Goal: Task Accomplishment & Management: Use online tool/utility

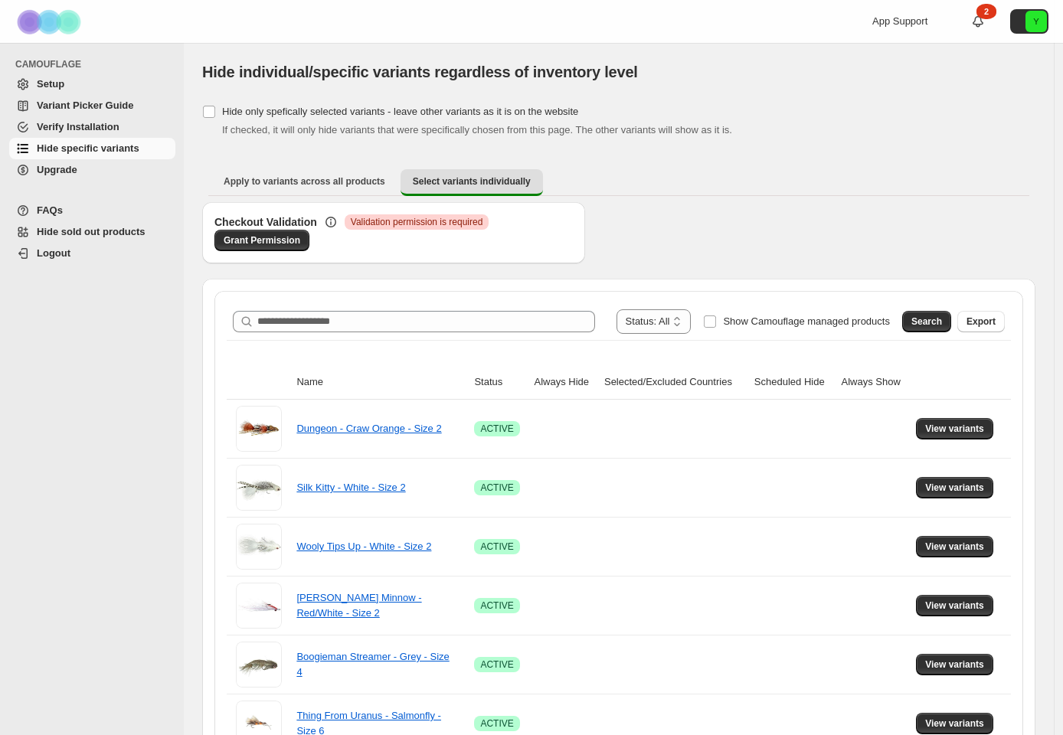
click at [355, 310] on div "**********" at bounding box center [619, 322] width 772 height 25
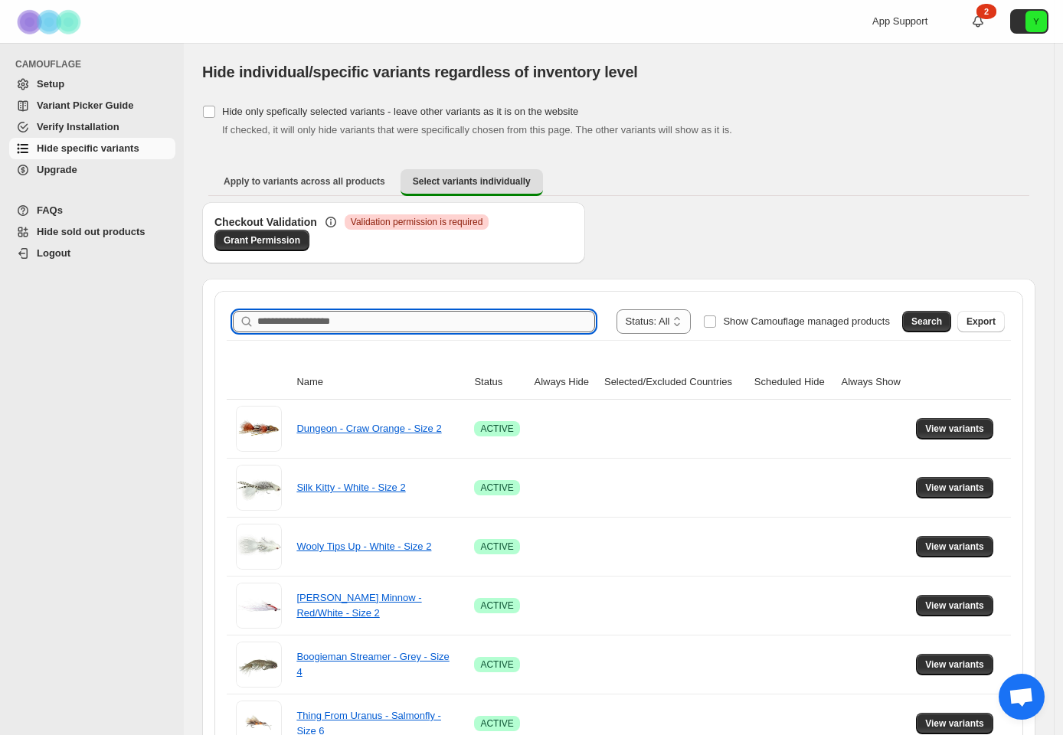
click at [356, 323] on input "Search product name" at bounding box center [426, 321] width 338 height 21
type input "********"
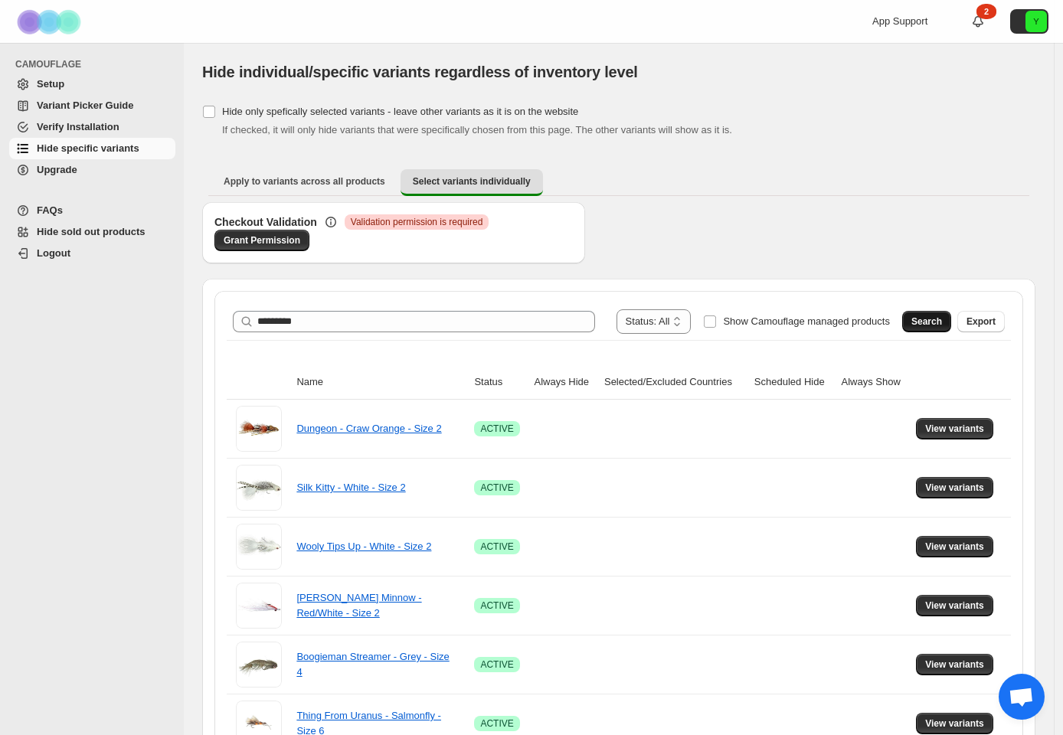
click at [925, 326] on span "Search" at bounding box center [927, 322] width 31 height 12
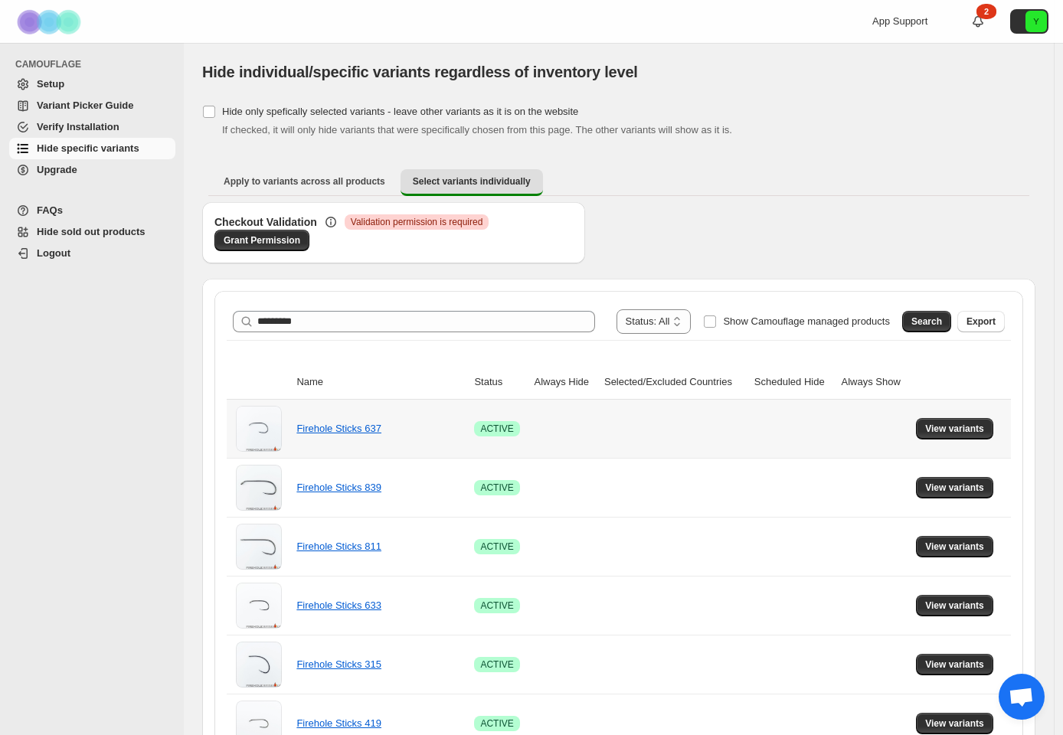
scroll to position [112, 0]
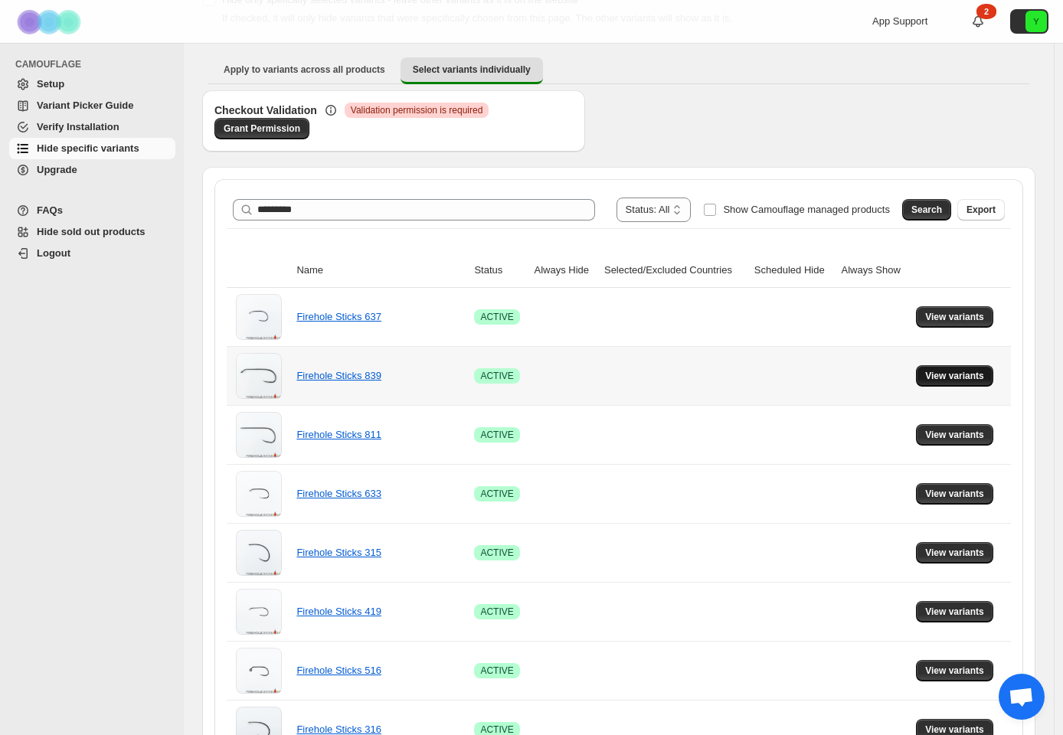
click at [977, 380] on span "View variants" at bounding box center [954, 376] width 59 height 12
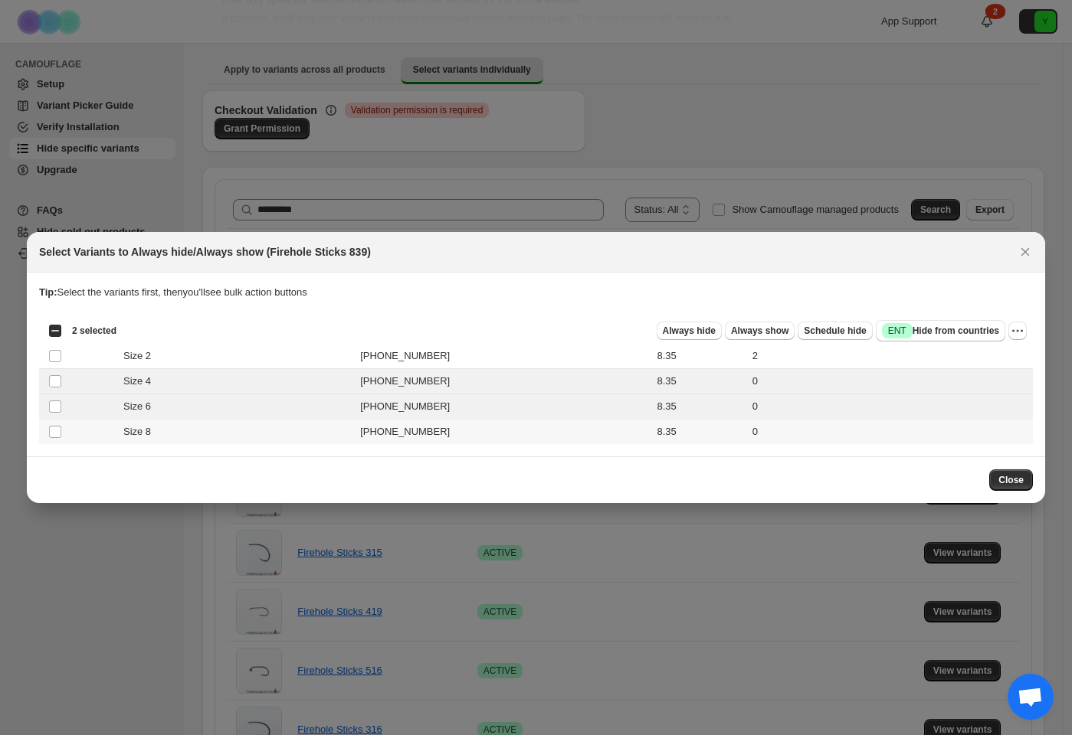
click at [54, 424] on td "Select product variant" at bounding box center [53, 432] width 29 height 25
click at [683, 337] on button "Always hide" at bounding box center [689, 331] width 65 height 18
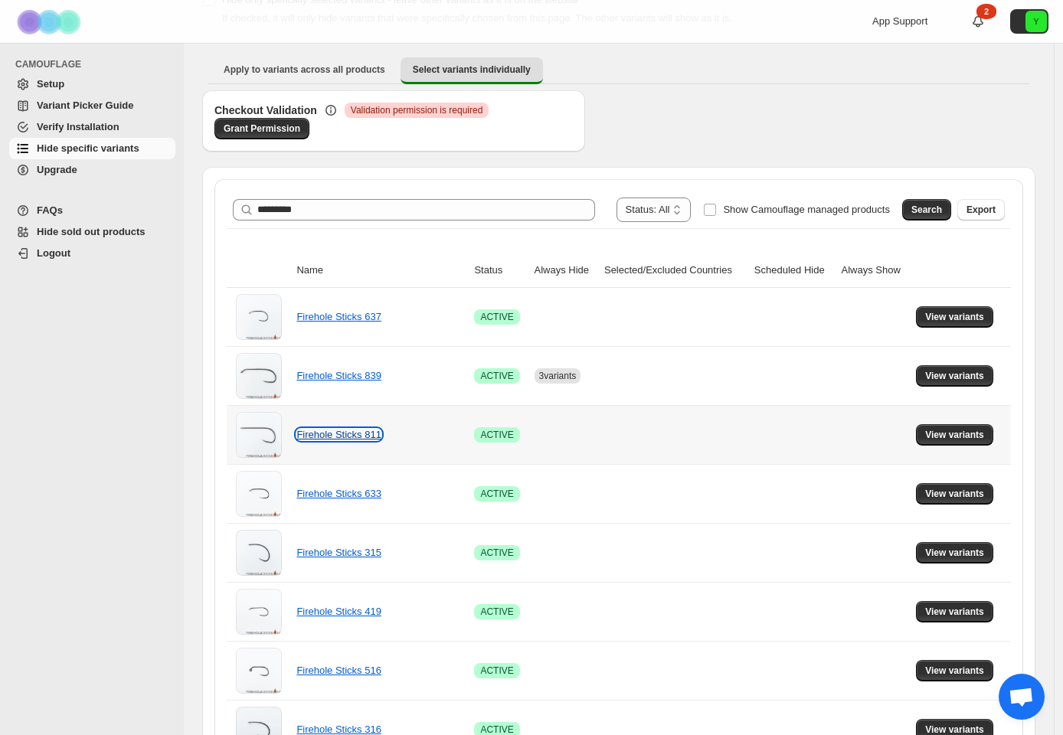
click at [335, 433] on link "Firehole Sticks 811" at bounding box center [338, 434] width 85 height 11
click at [940, 440] on span "View variants" at bounding box center [954, 435] width 59 height 12
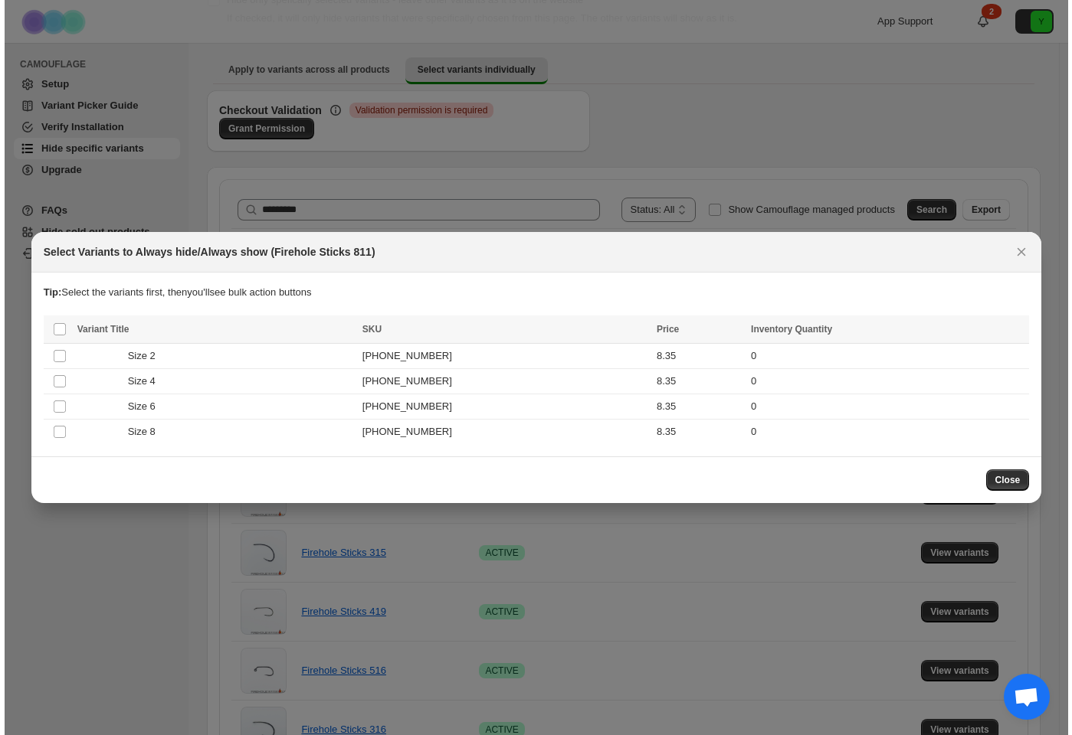
scroll to position [0, 0]
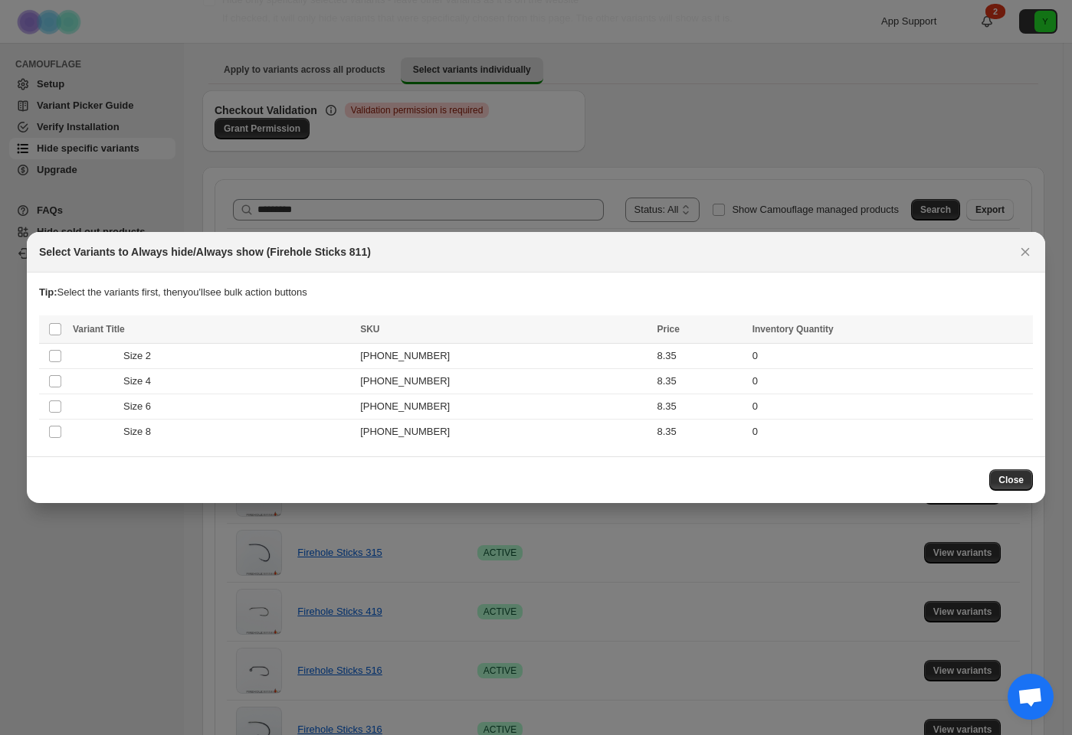
click at [708, 128] on div at bounding box center [536, 367] width 1072 height 735
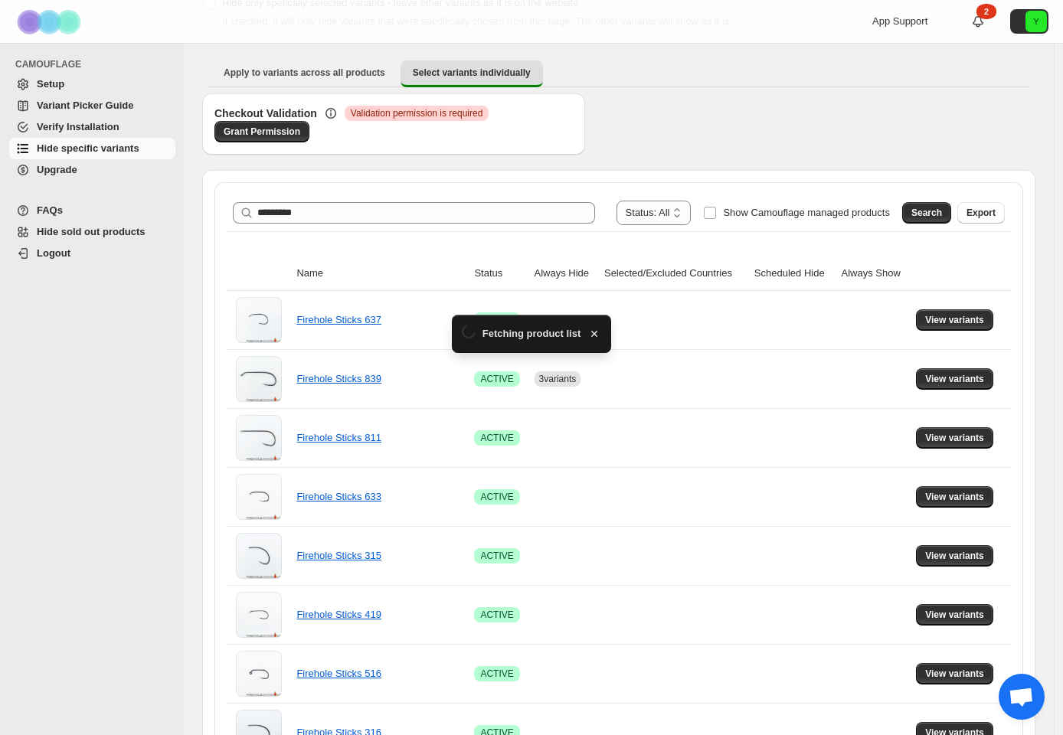
scroll to position [112, 0]
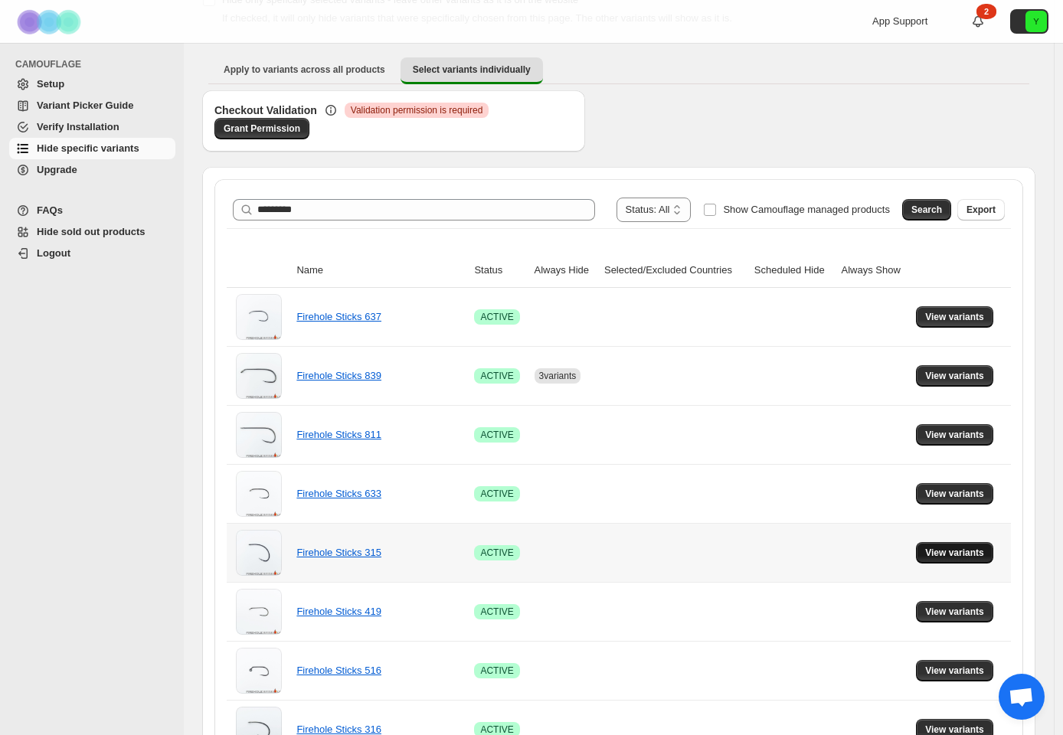
click at [994, 555] on button "View variants" at bounding box center [954, 552] width 77 height 21
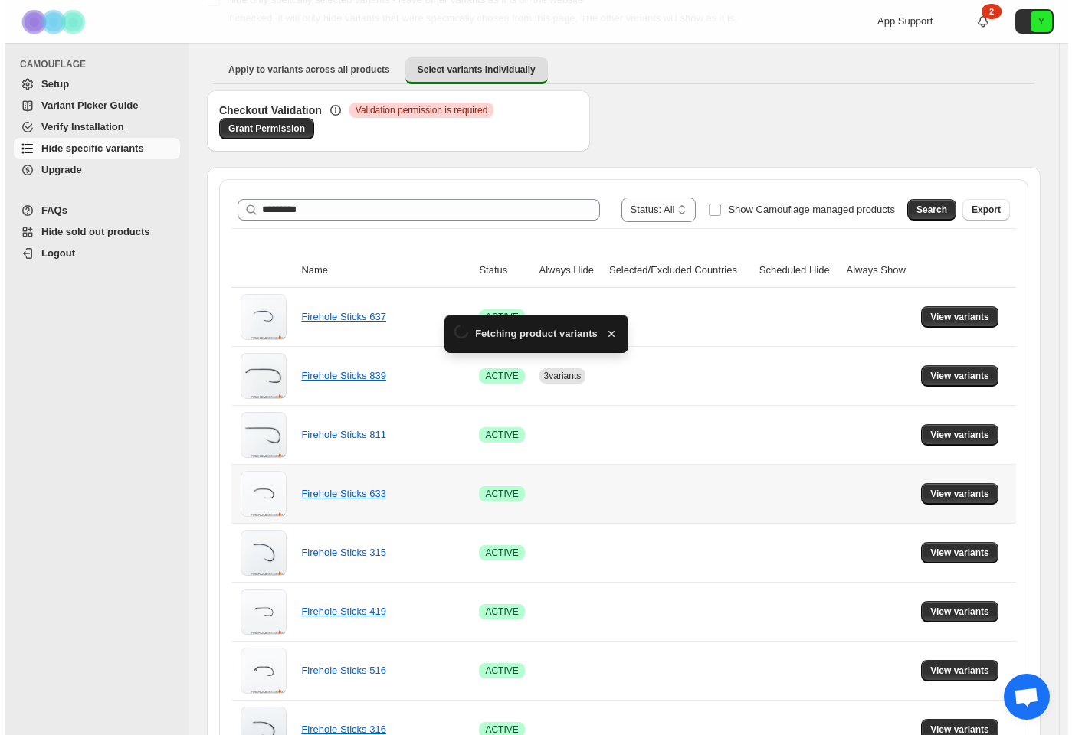
scroll to position [0, 0]
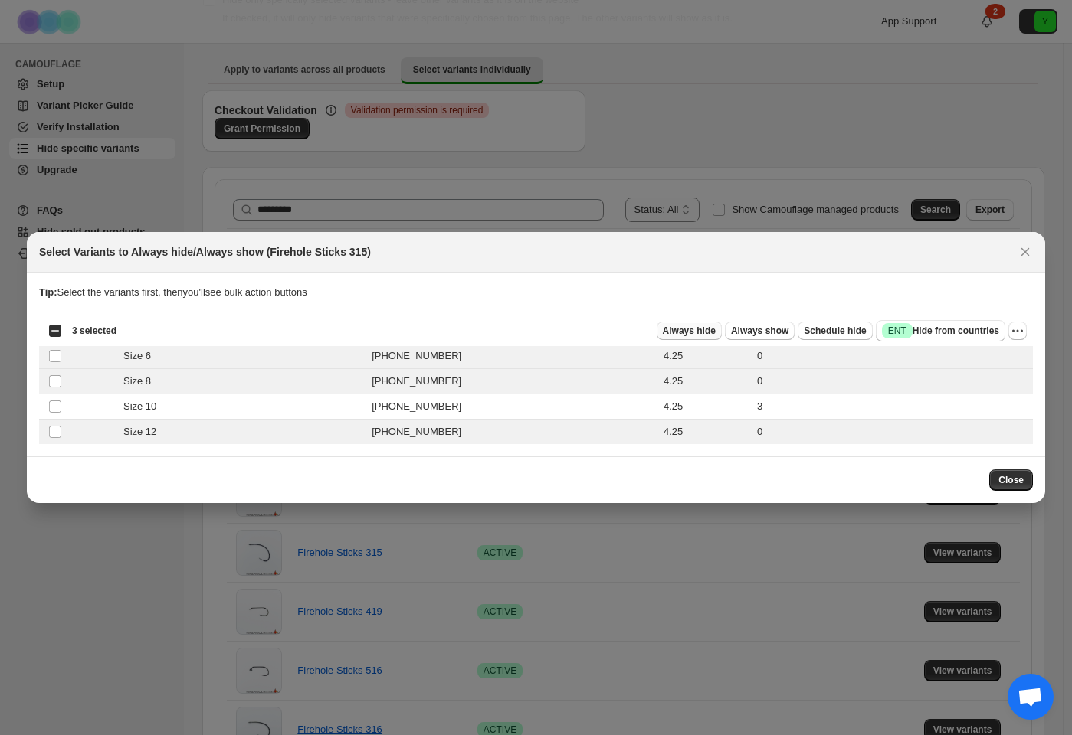
click at [695, 332] on span "Always hide" at bounding box center [689, 331] width 53 height 12
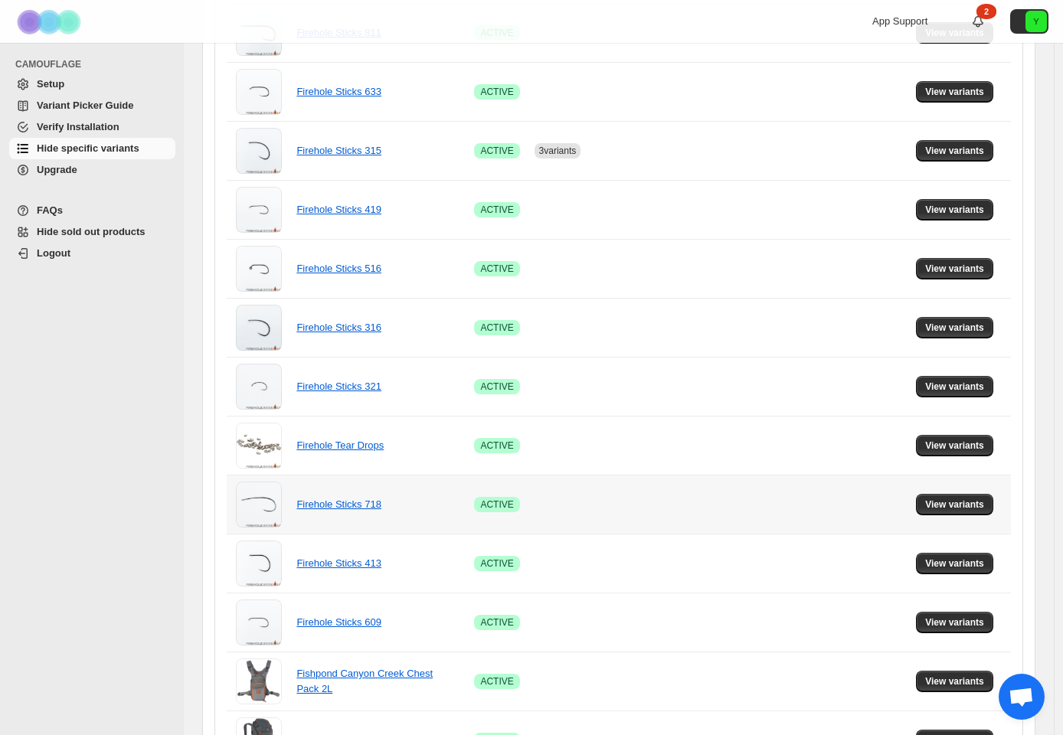
scroll to position [533, 0]
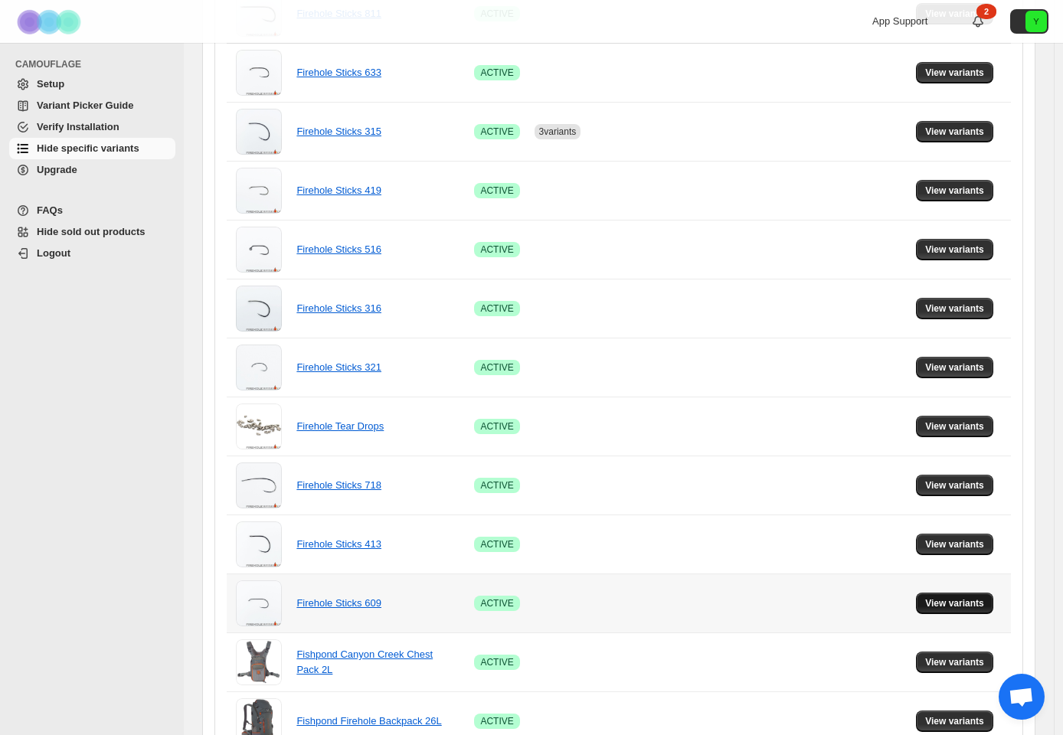
click at [940, 597] on button "View variants" at bounding box center [954, 603] width 77 height 21
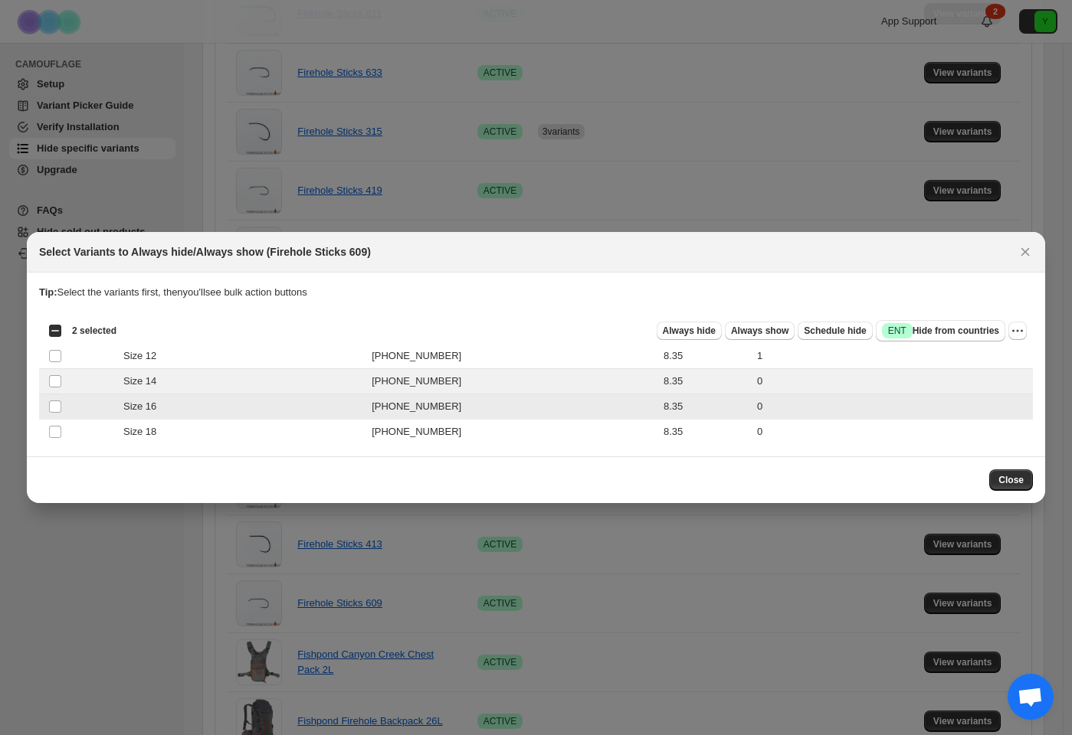
click at [58, 418] on td "Select product variant" at bounding box center [53, 407] width 29 height 25
click at [57, 414] on td "Select product variant" at bounding box center [53, 407] width 29 height 25
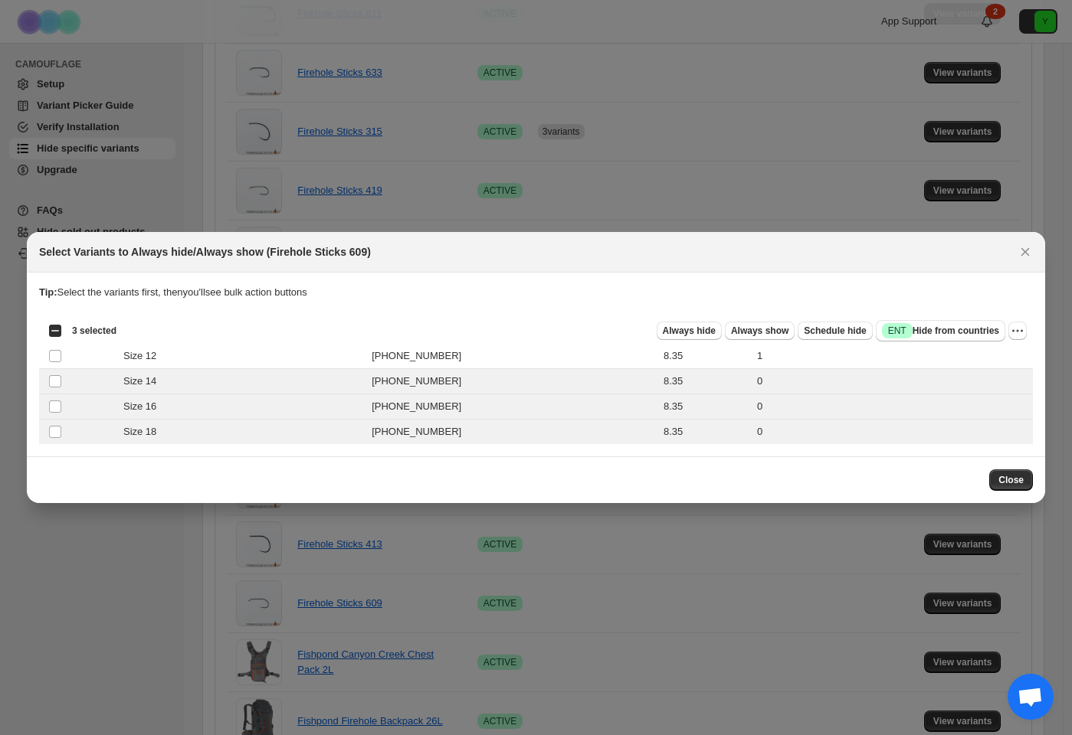
drag, startPoint x: 685, startPoint y: 327, endPoint x: 935, endPoint y: 414, distance: 264.3
click at [685, 327] on span "Always hide" at bounding box center [689, 331] width 53 height 12
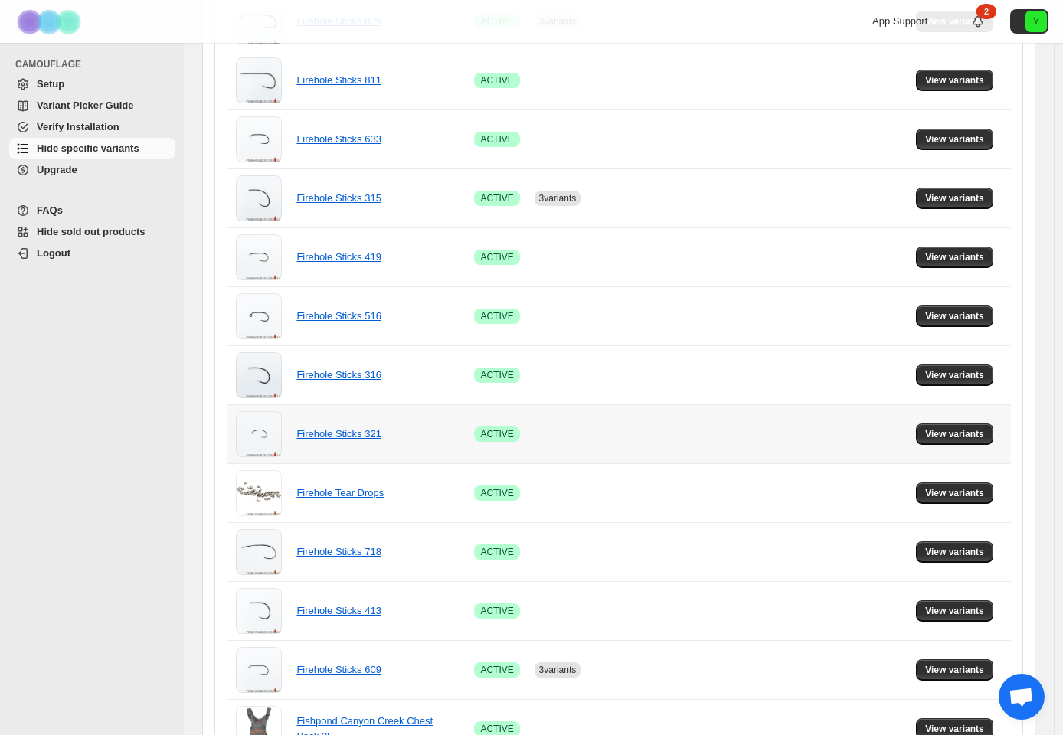
scroll to position [476, 0]
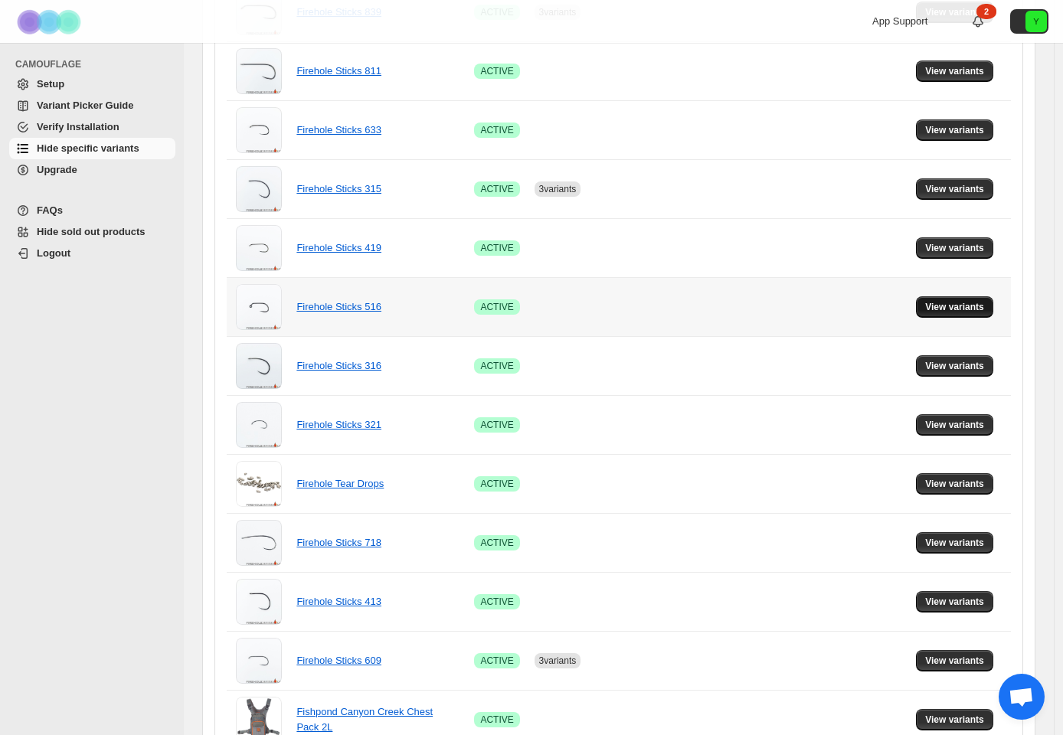
click at [965, 309] on span "View variants" at bounding box center [954, 307] width 59 height 12
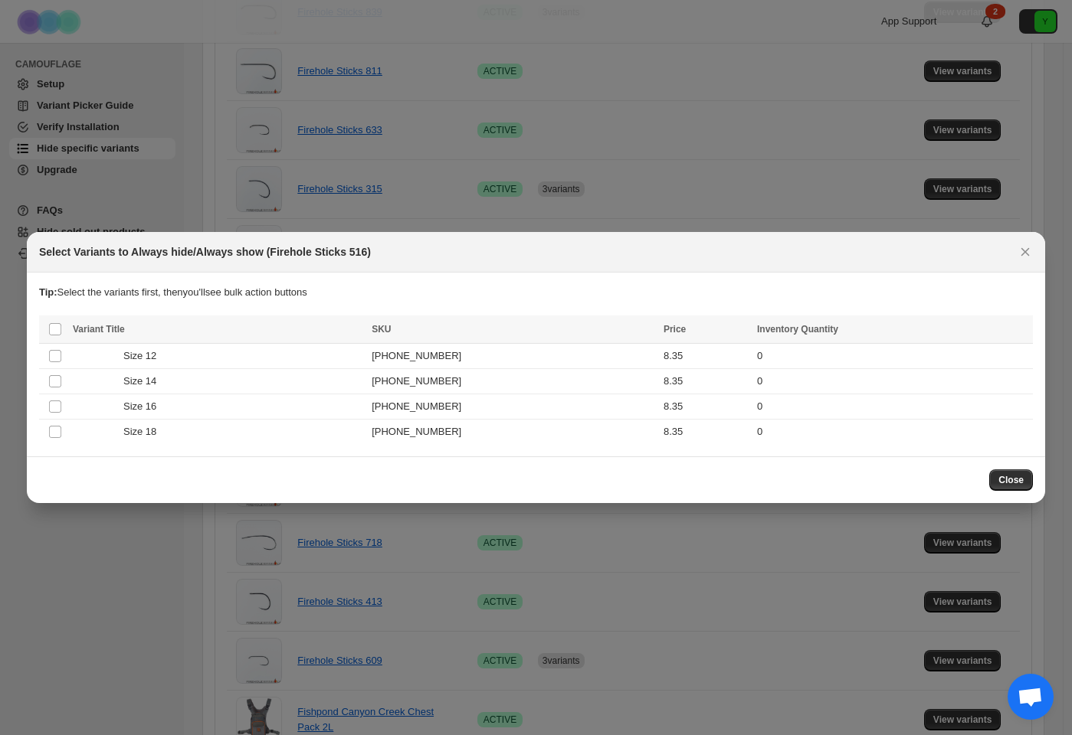
click at [1022, 259] on icon "Close" at bounding box center [1024, 251] width 15 height 15
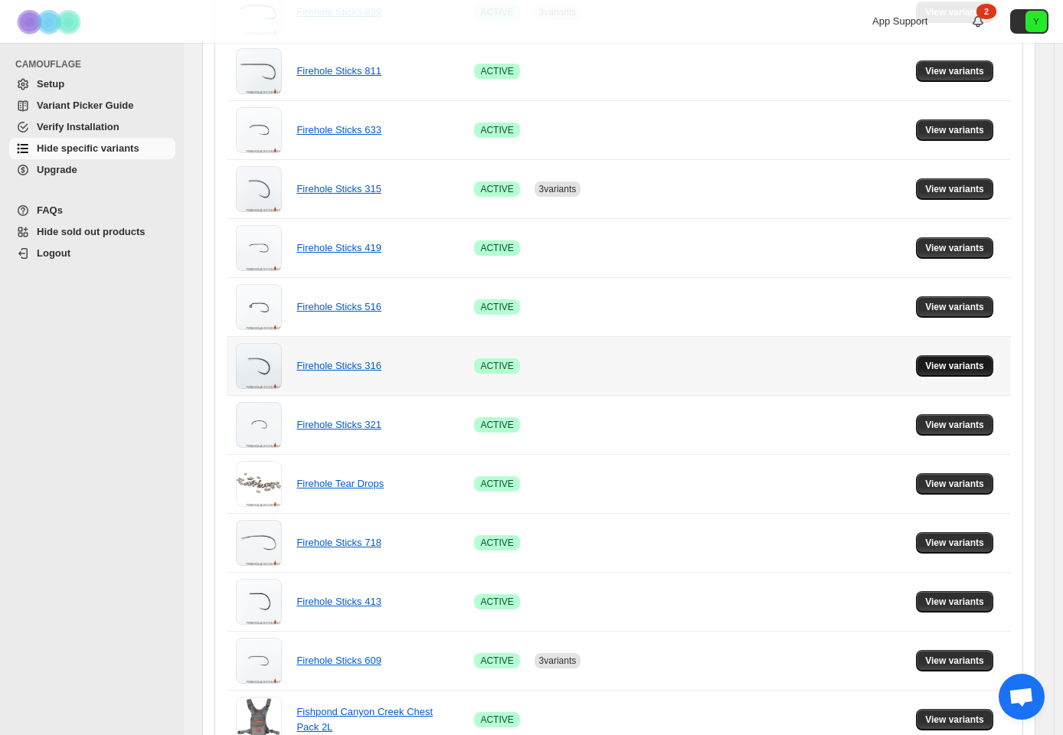
click at [958, 367] on span "View variants" at bounding box center [954, 366] width 59 height 12
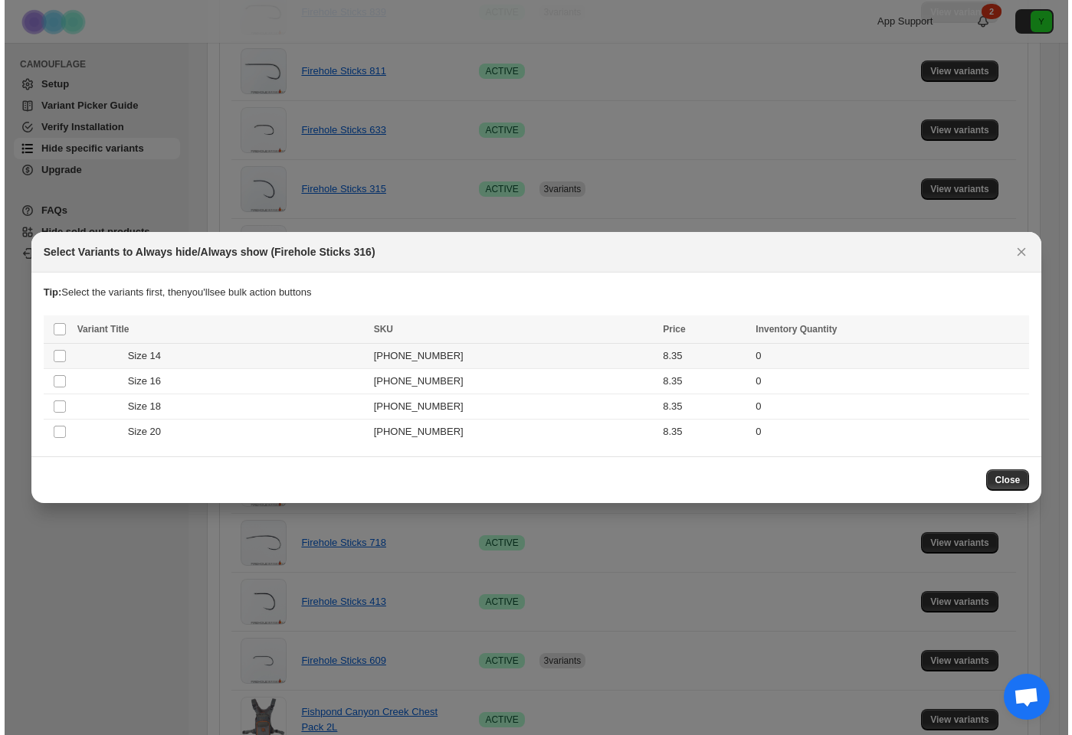
scroll to position [0, 0]
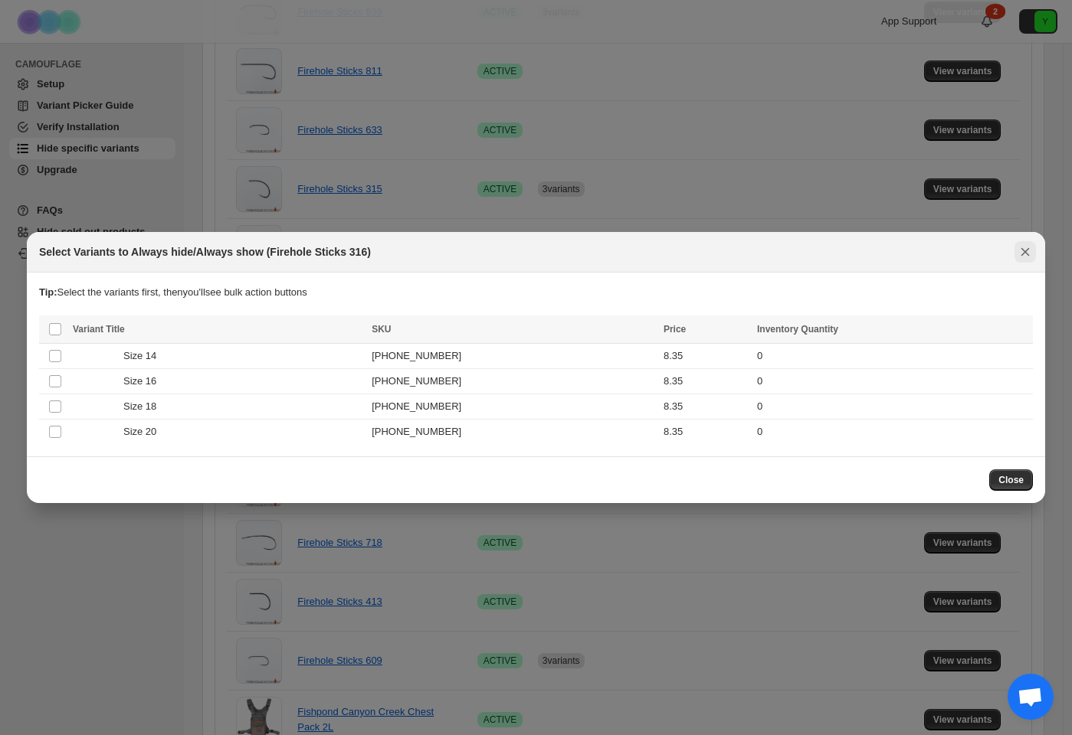
click at [1029, 252] on icon "Close" at bounding box center [1024, 251] width 15 height 15
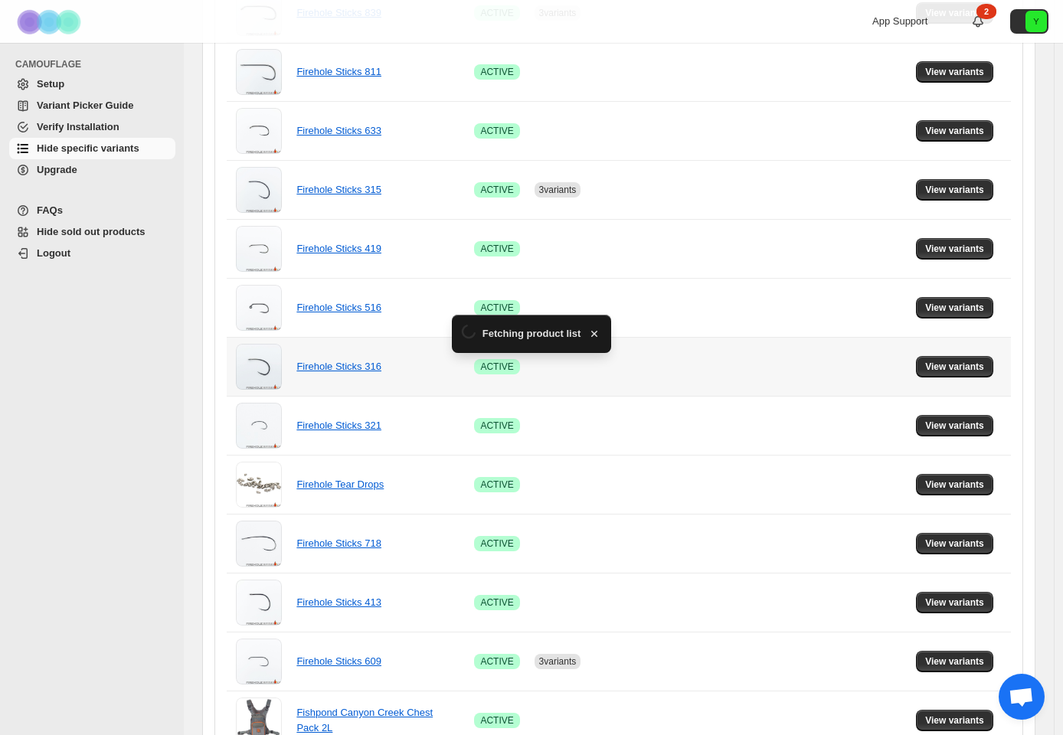
scroll to position [476, 0]
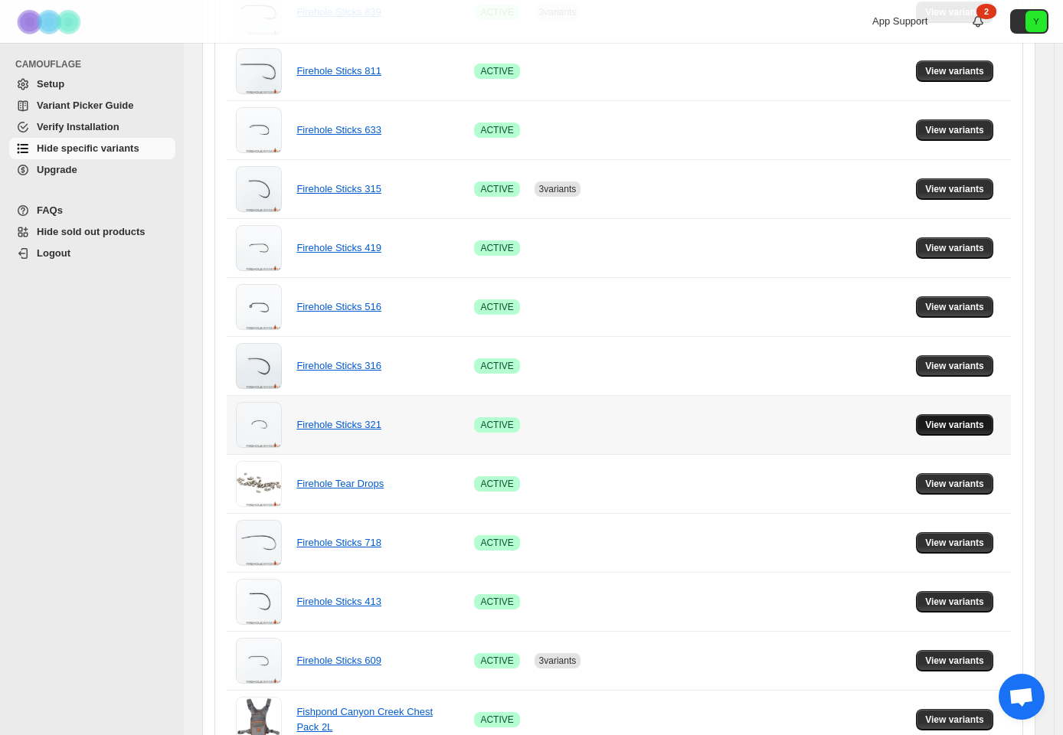
click at [957, 431] on span "View variants" at bounding box center [954, 425] width 59 height 12
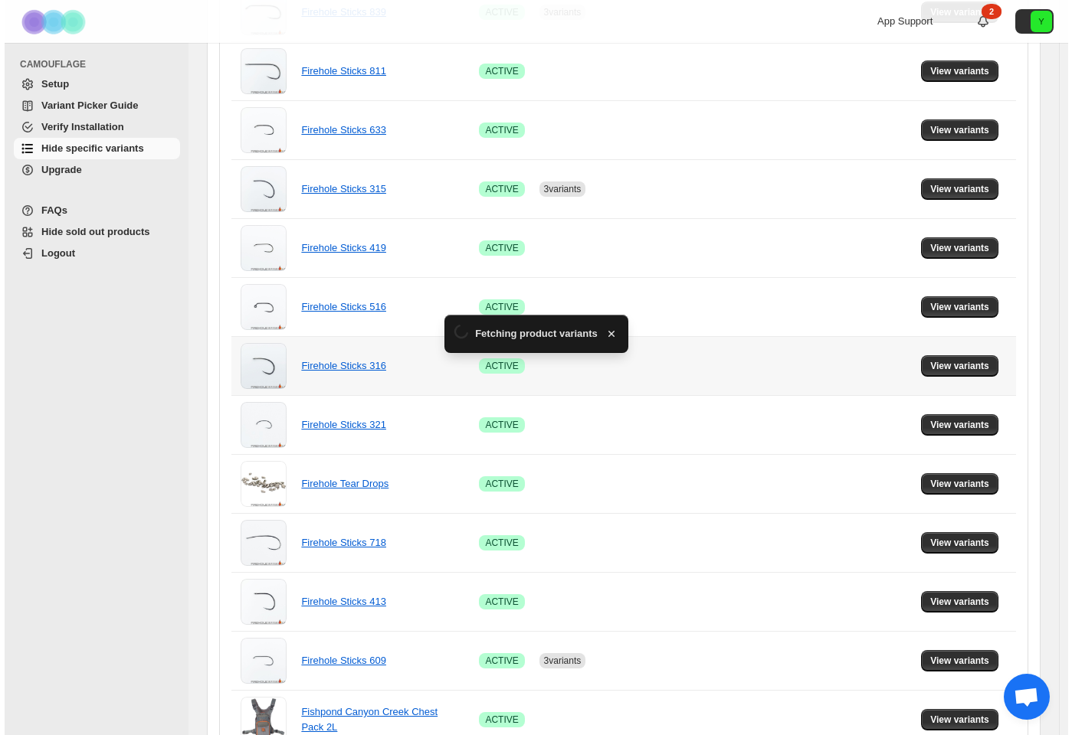
scroll to position [0, 0]
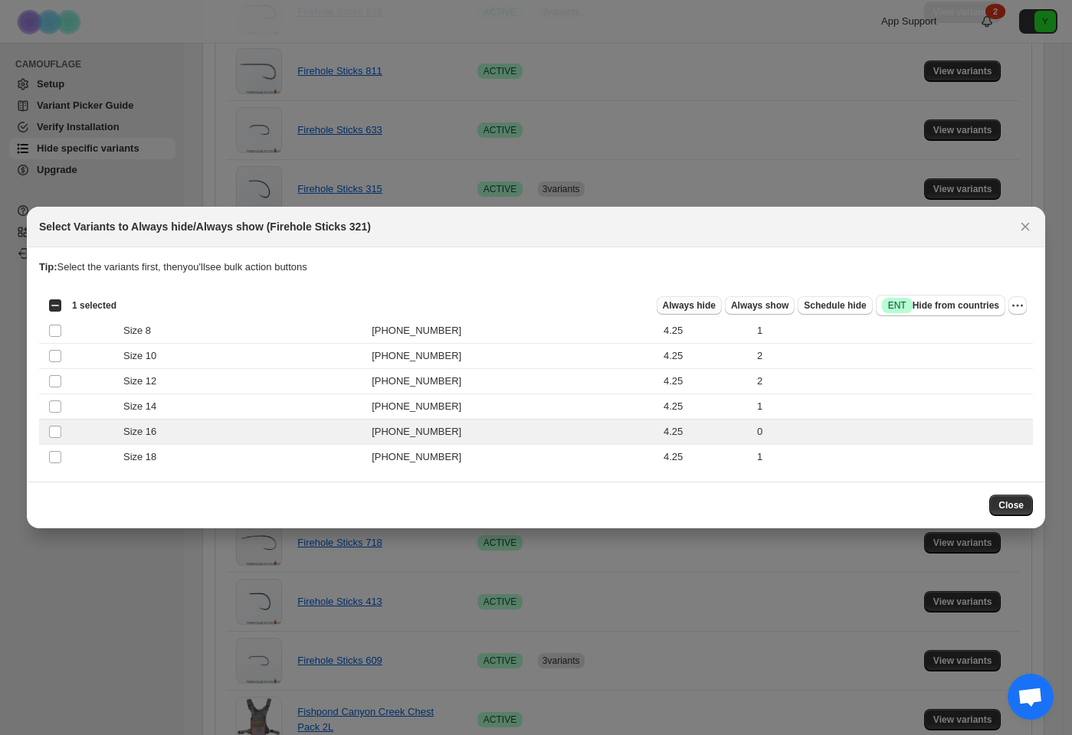
click at [685, 307] on span "Always hide" at bounding box center [689, 306] width 53 height 12
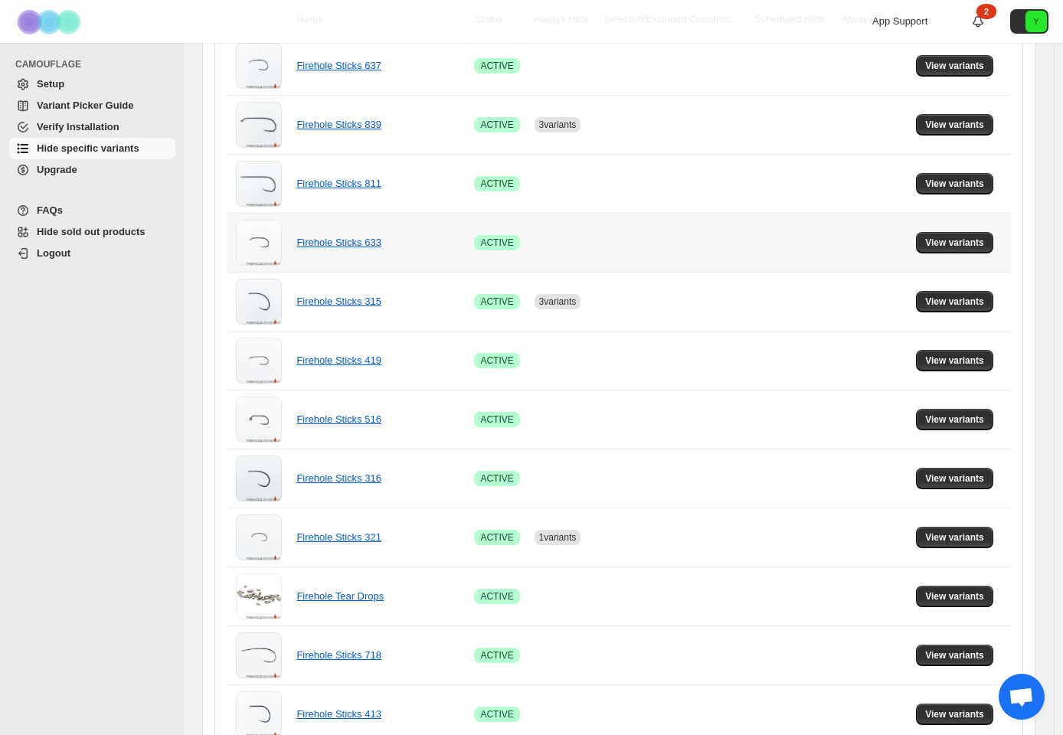
scroll to position [338, 0]
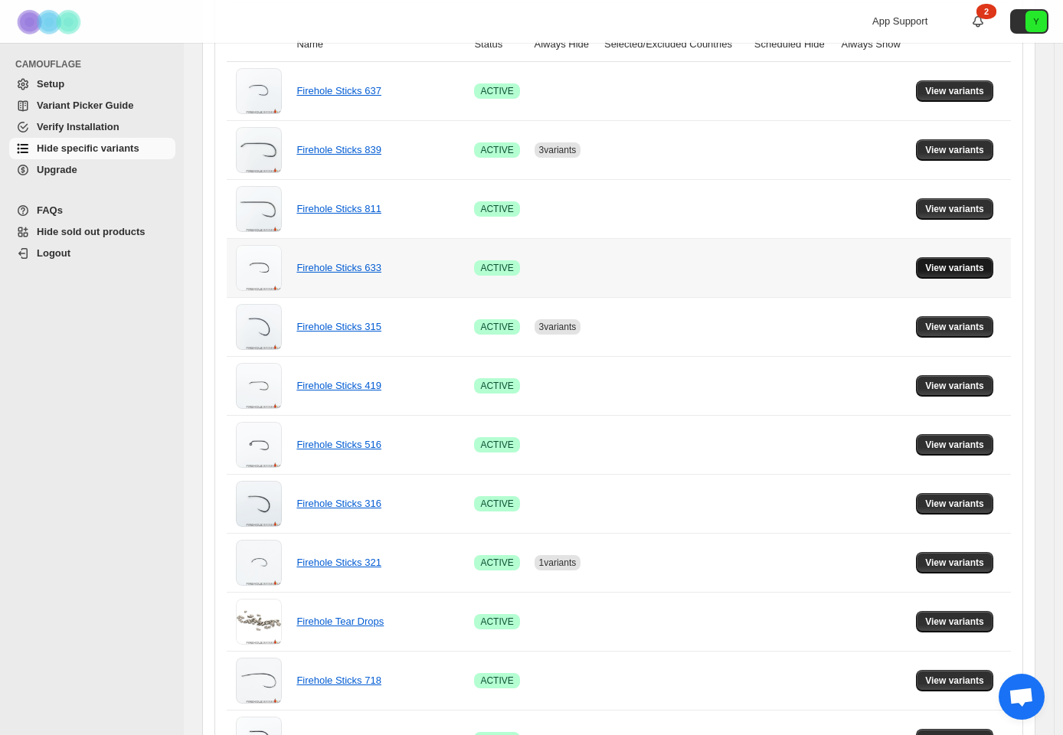
click at [944, 267] on span "View variants" at bounding box center [954, 268] width 59 height 12
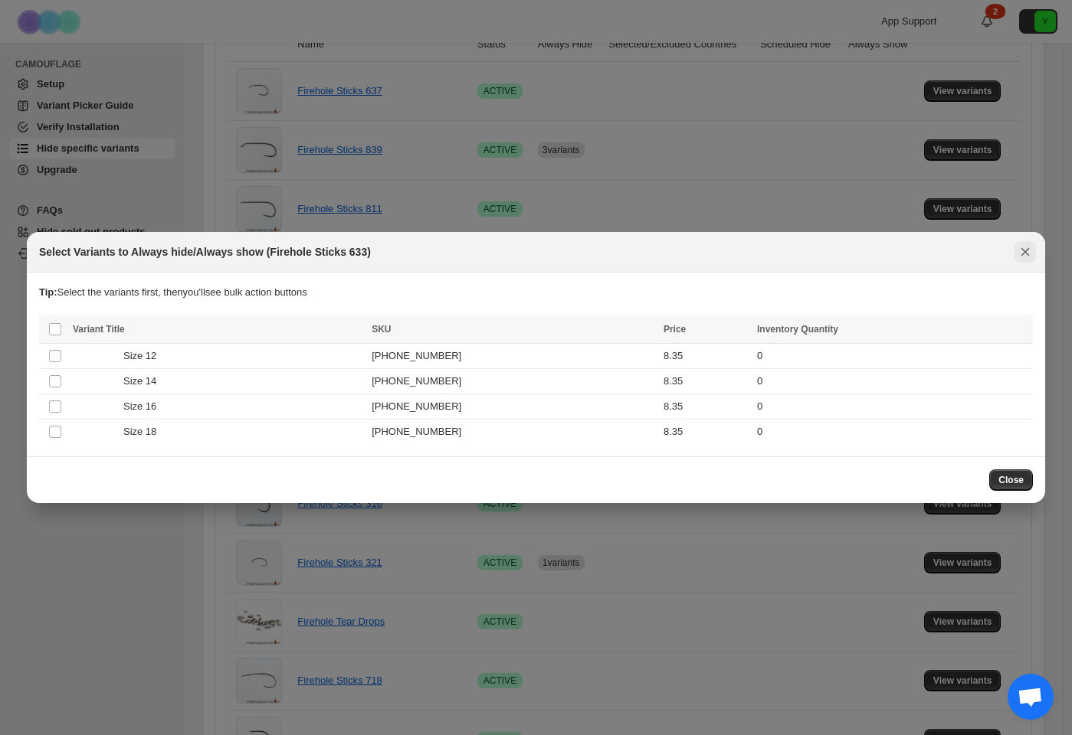
click at [1027, 254] on icon "Close" at bounding box center [1025, 252] width 8 height 8
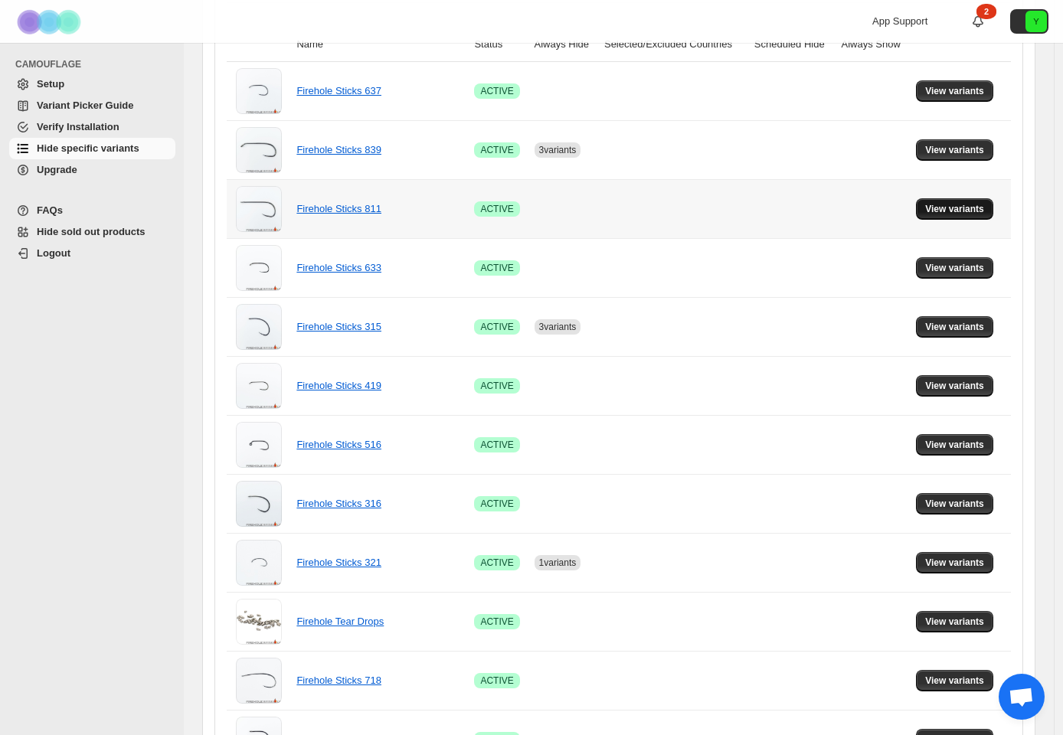
click at [961, 209] on span "View variants" at bounding box center [954, 209] width 59 height 12
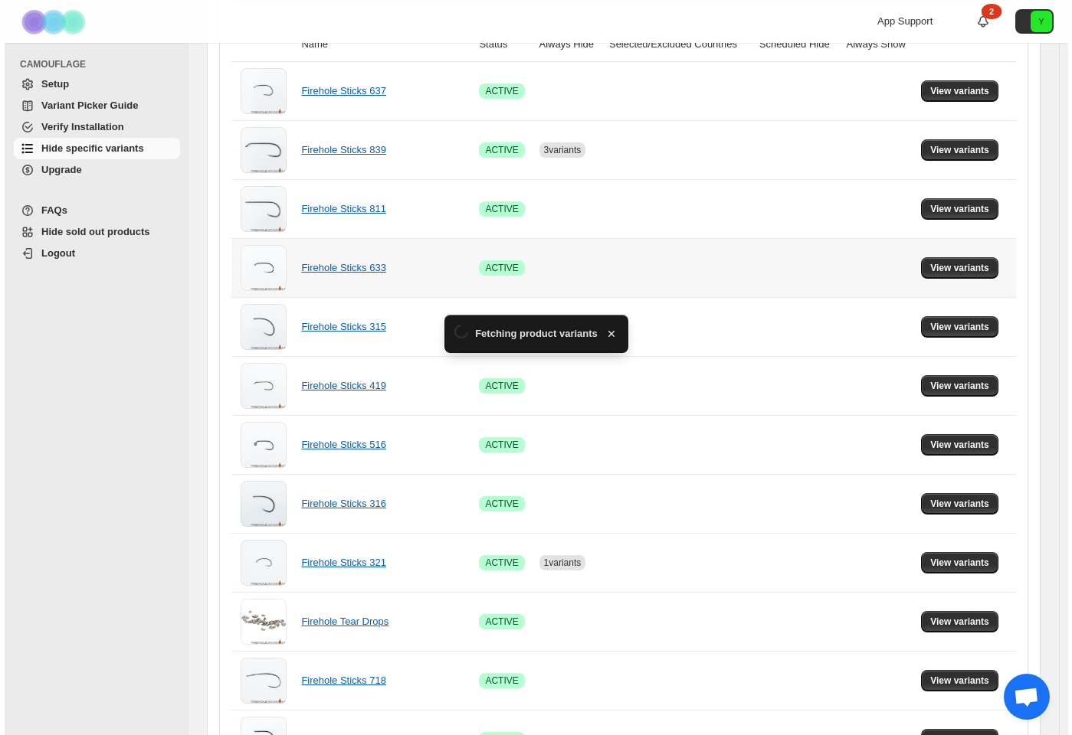
scroll to position [0, 0]
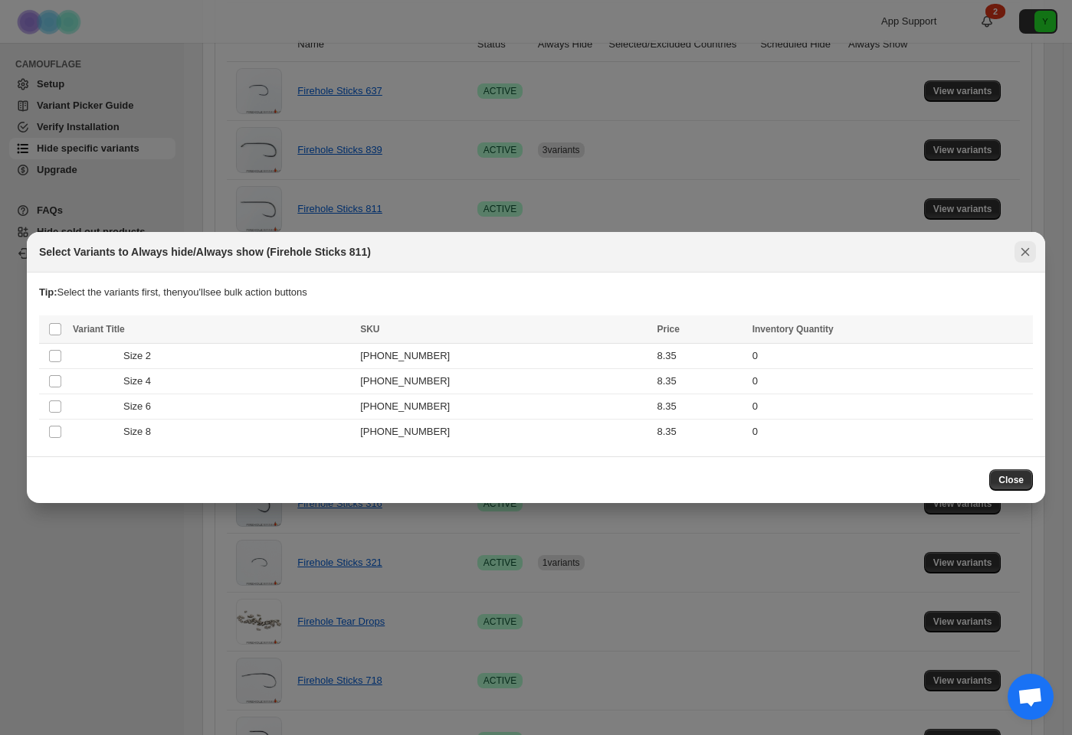
click at [1018, 255] on icon "Close" at bounding box center [1024, 251] width 15 height 15
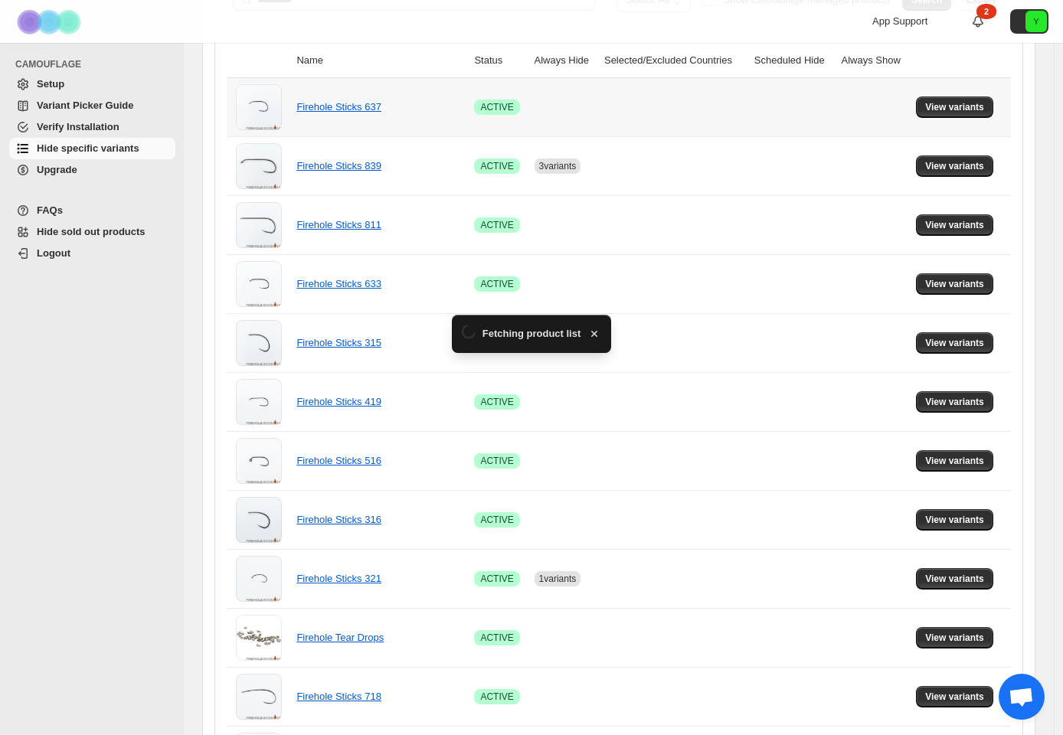
scroll to position [338, 0]
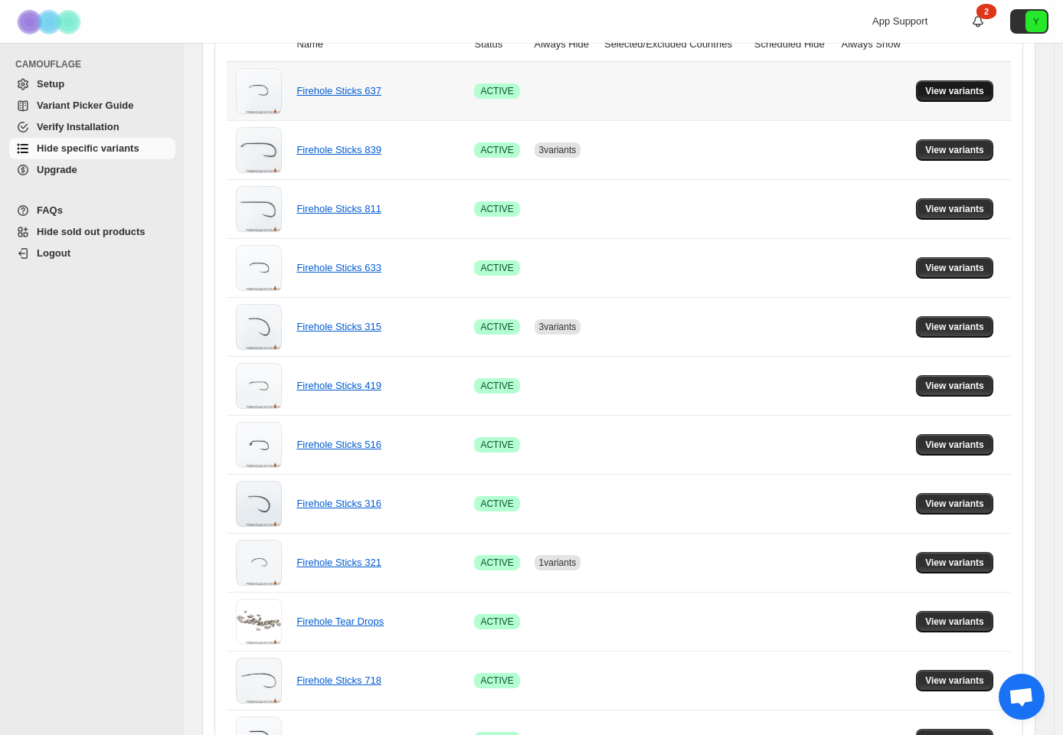
click at [955, 91] on span "View variants" at bounding box center [954, 91] width 59 height 12
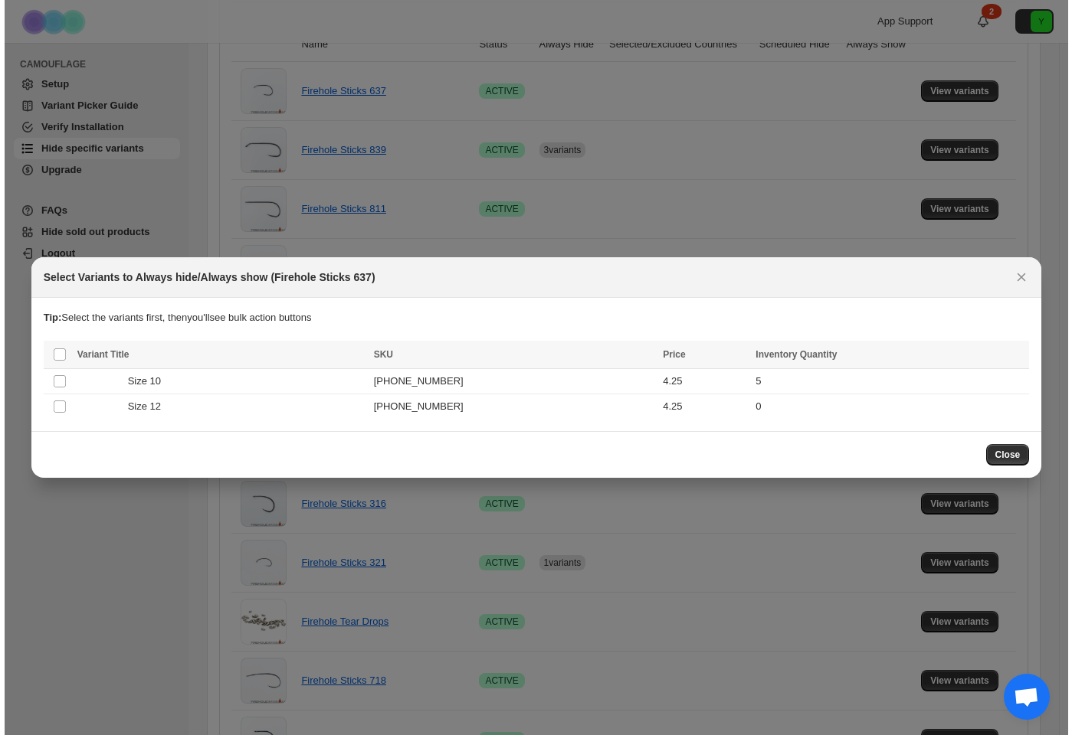
scroll to position [0, 0]
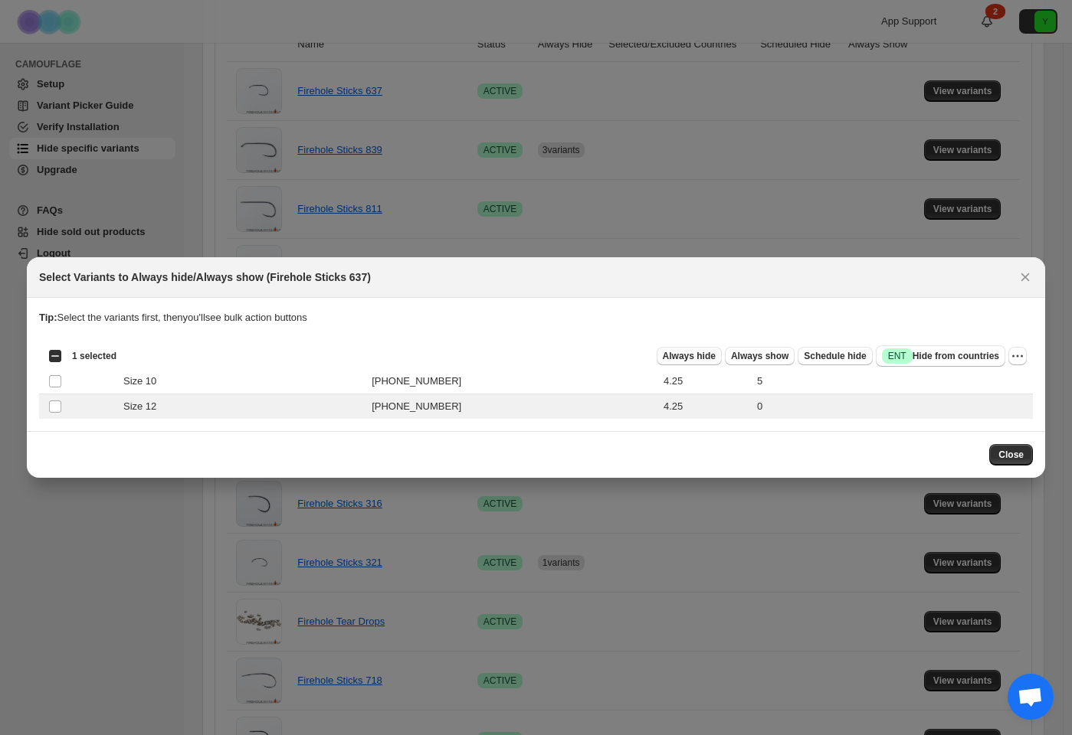
click at [701, 352] on span "Always hide" at bounding box center [689, 356] width 53 height 12
